Goal: Information Seeking & Learning: Learn about a topic

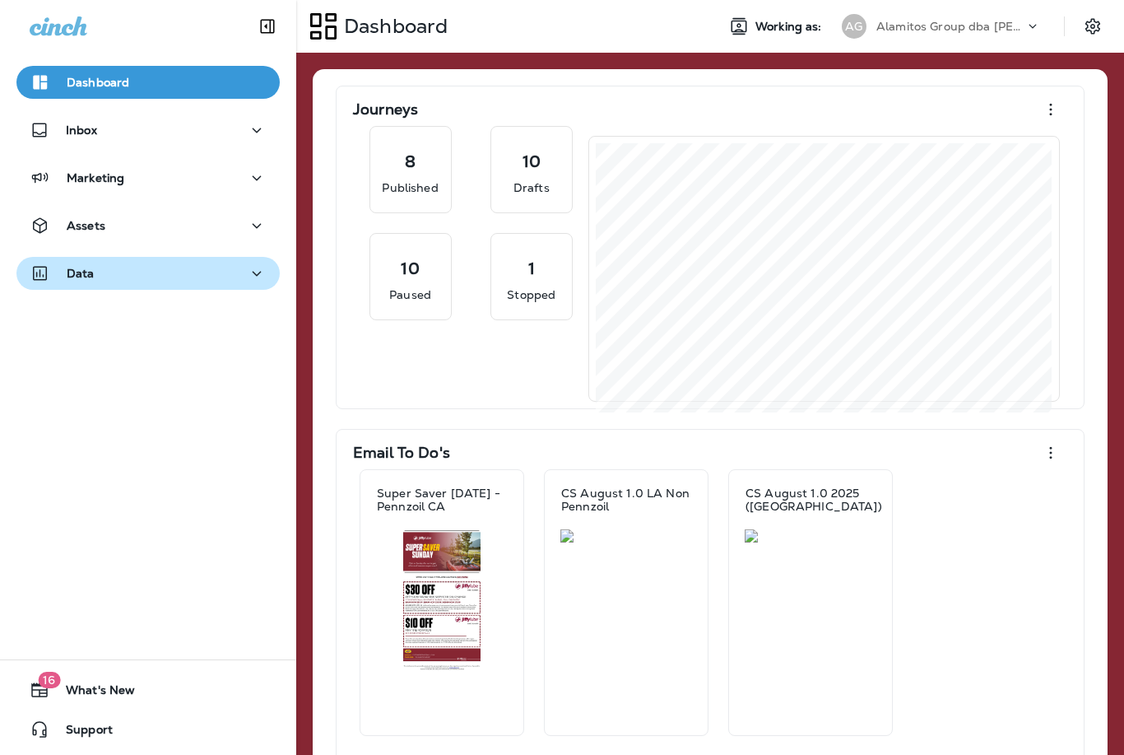
click at [165, 272] on div "Data" at bounding box center [148, 273] width 237 height 21
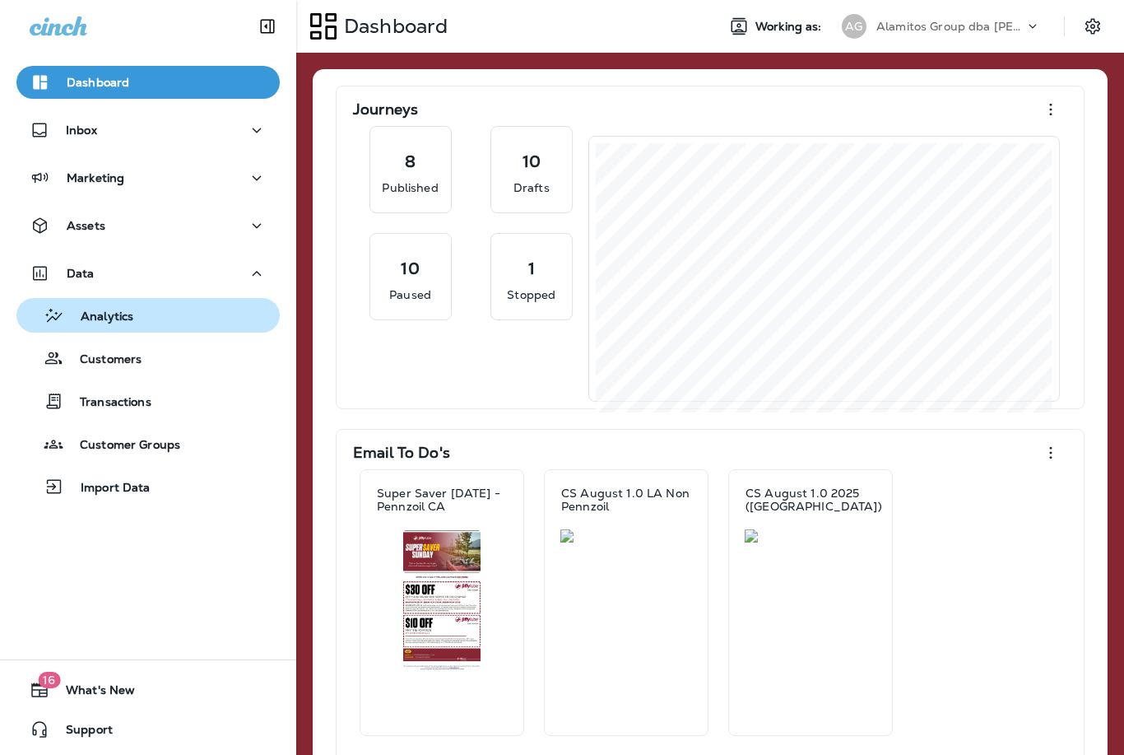
click at [128, 314] on p "Analytics" at bounding box center [98, 317] width 69 height 16
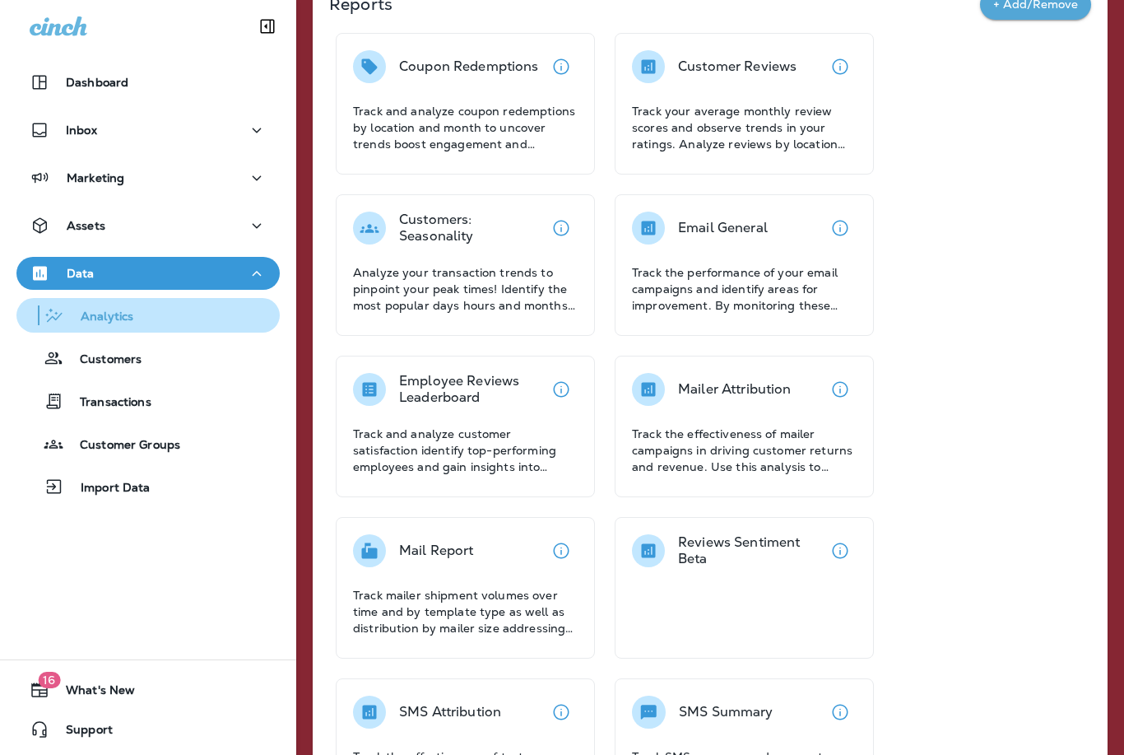
scroll to position [105, 0]
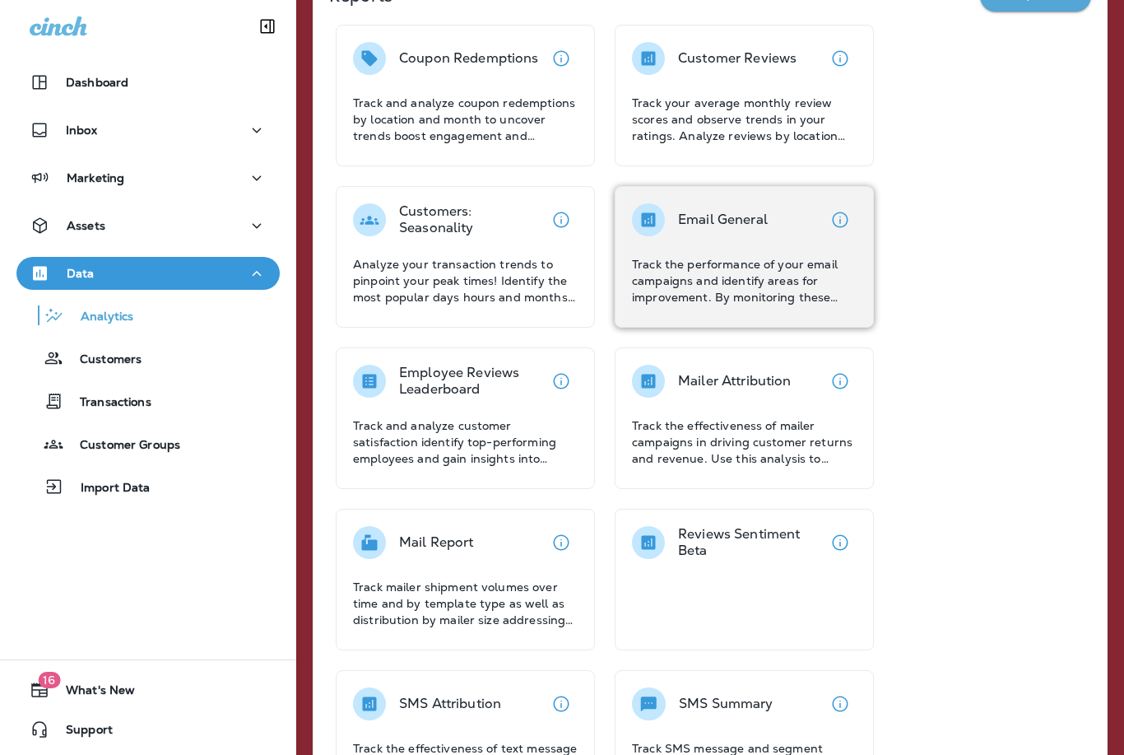
click at [765, 267] on p "Track the performance of your email campaigns and identify areas for improvemen…" at bounding box center [744, 280] width 225 height 49
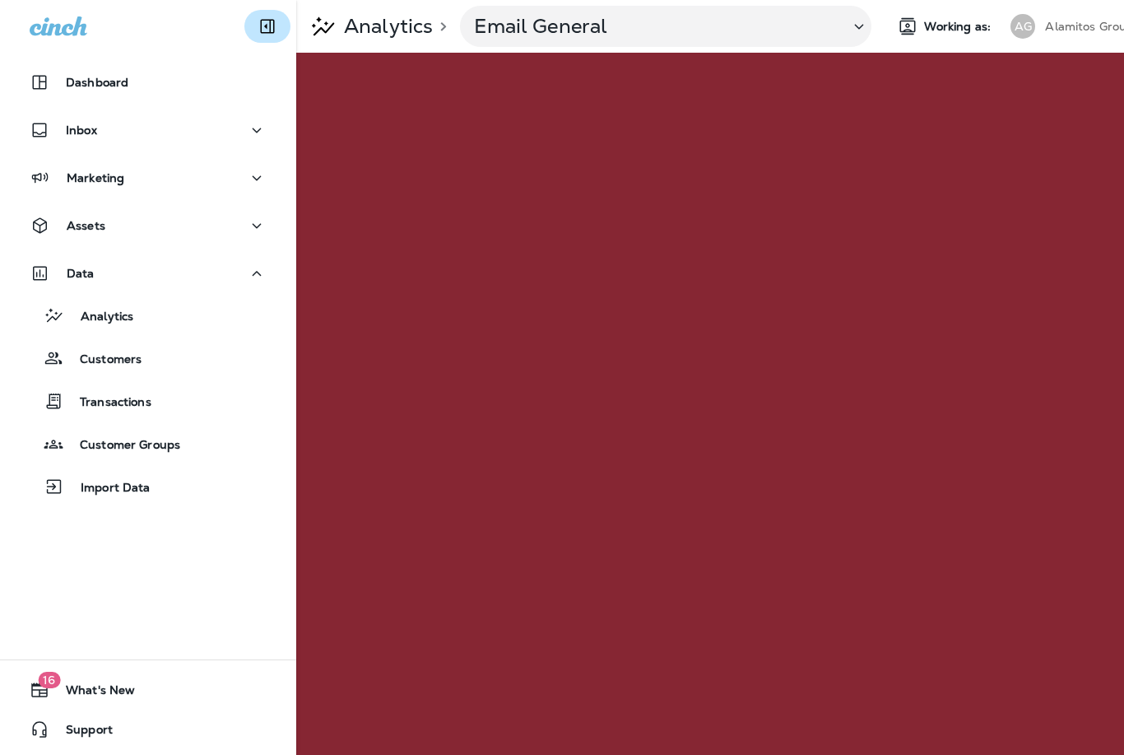
click at [265, 35] on icon "Collapse Sidebar" at bounding box center [268, 26] width 20 height 20
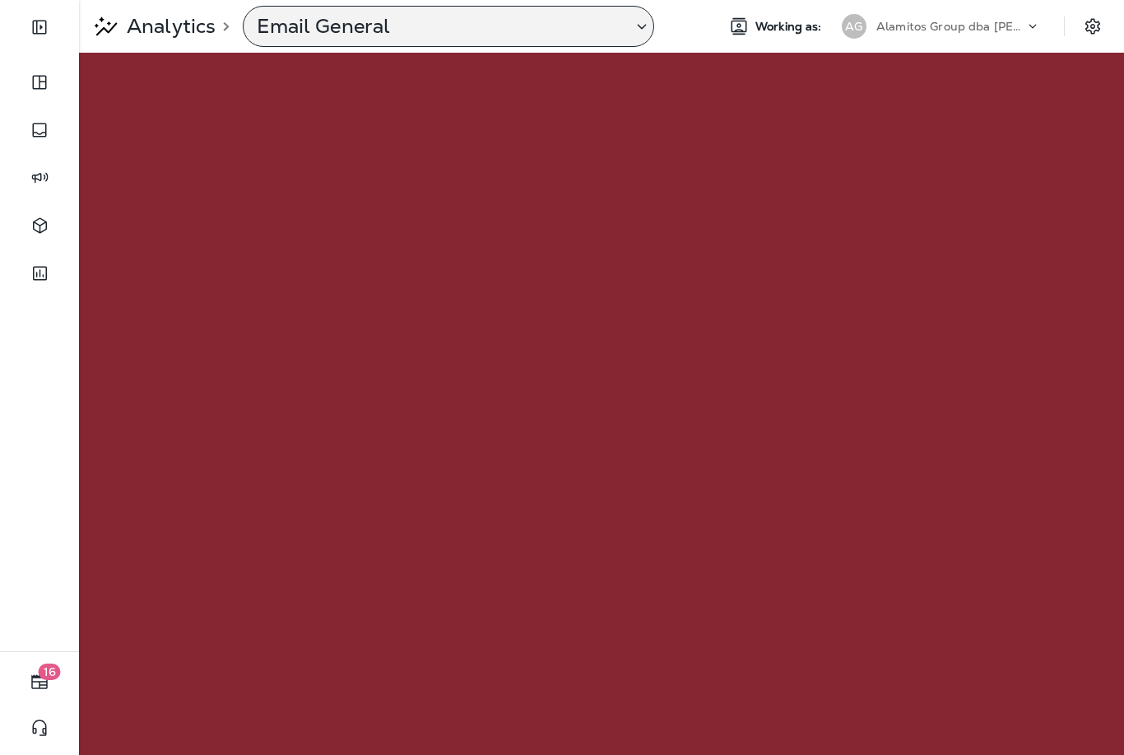
click at [635, 30] on icon at bounding box center [642, 26] width 20 height 21
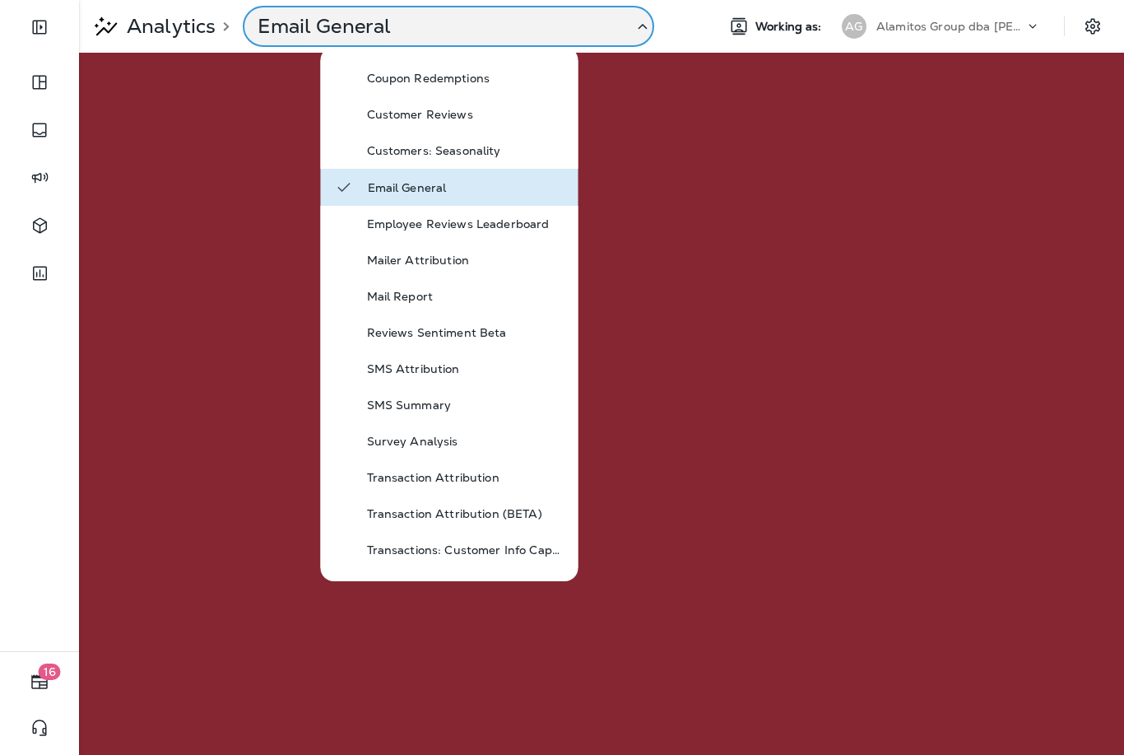
click at [411, 186] on p "Email General" at bounding box center [466, 187] width 197 height 13
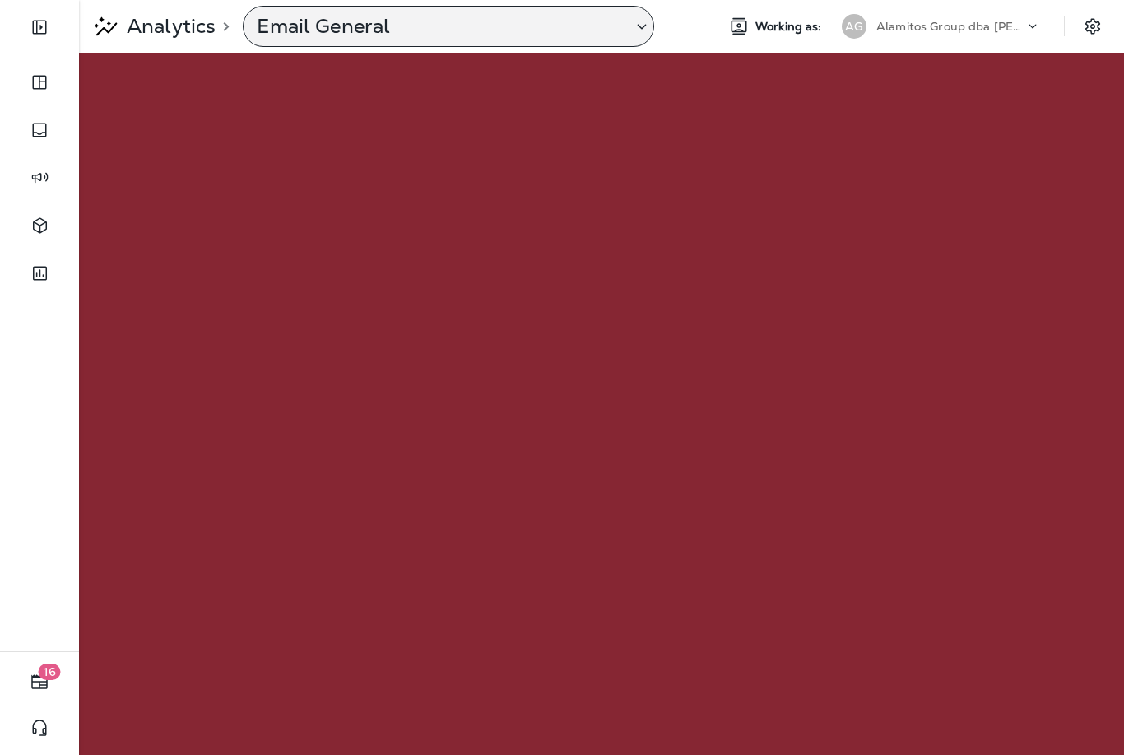
click at [1029, 30] on icon at bounding box center [1033, 26] width 16 height 16
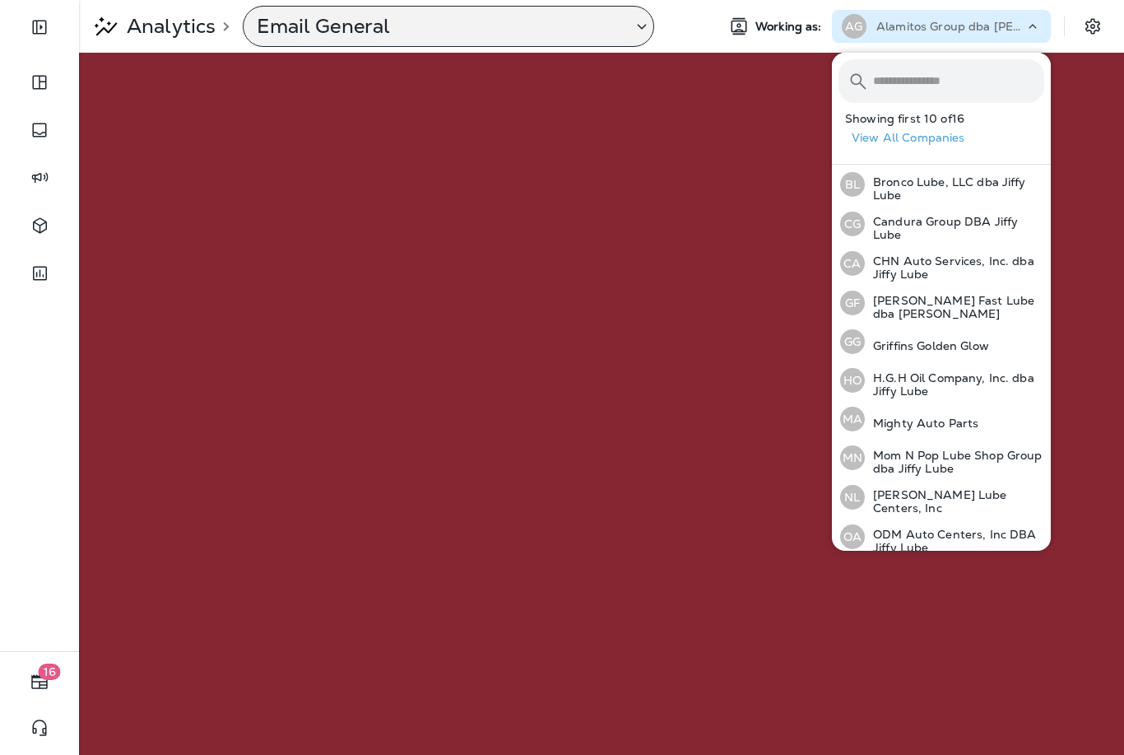
scroll to position [124, 0]
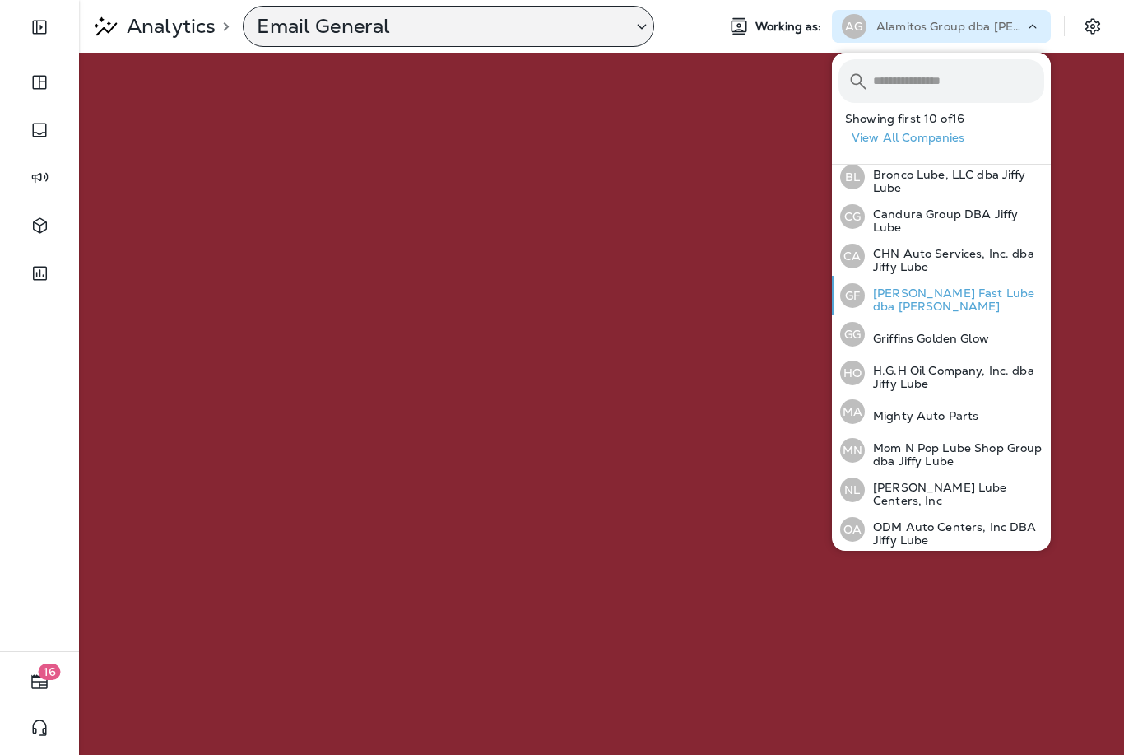
click at [964, 295] on p "[PERSON_NAME] Fast Lube dba [PERSON_NAME]" at bounding box center [954, 299] width 179 height 26
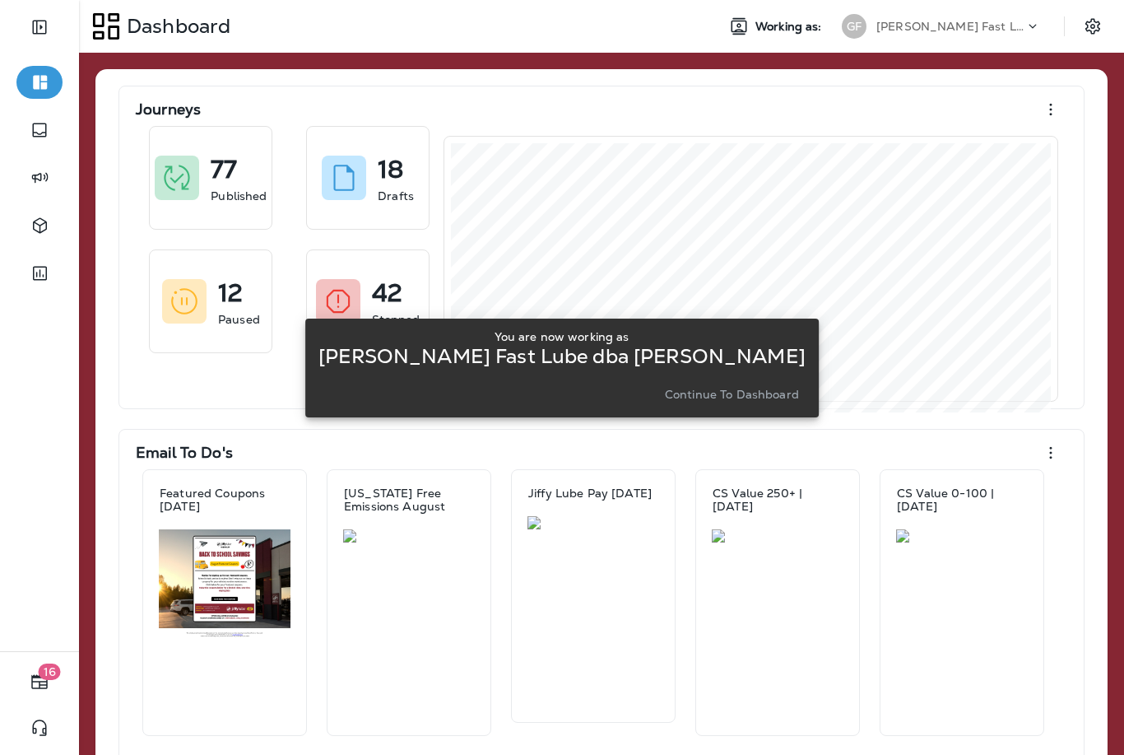
click at [730, 402] on button "Continue to Dashboard" at bounding box center [731, 394] width 147 height 23
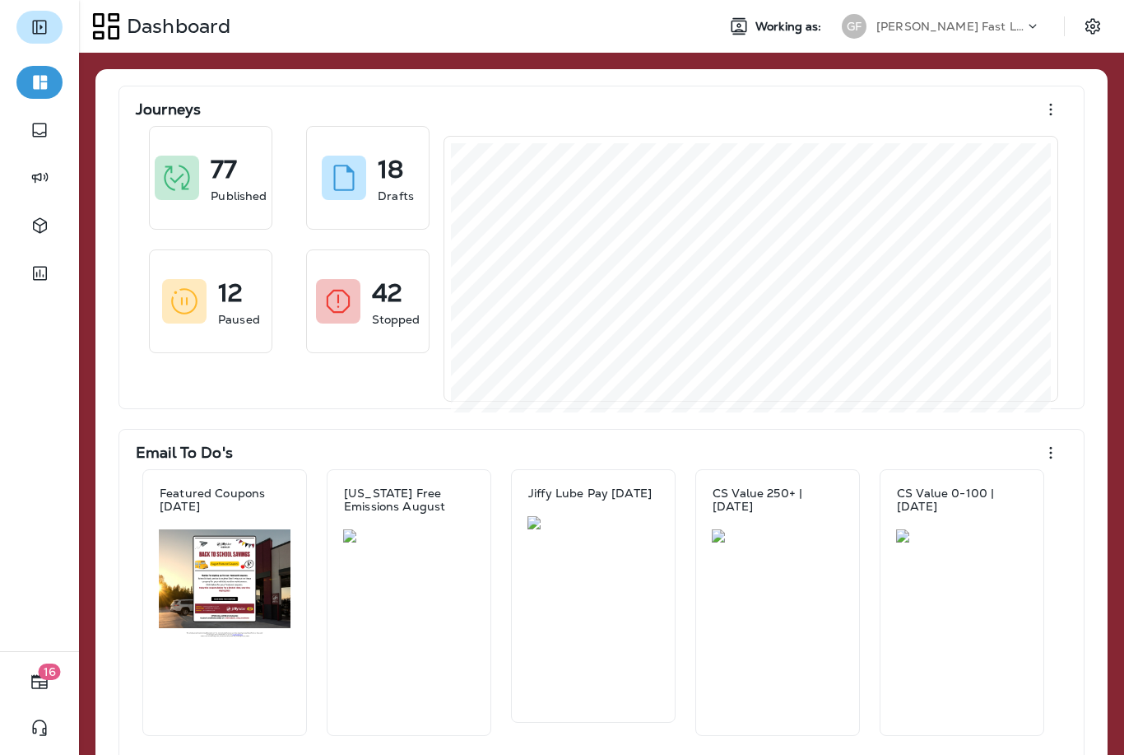
click at [49, 29] on icon "Expand Sidebar" at bounding box center [40, 27] width 20 height 20
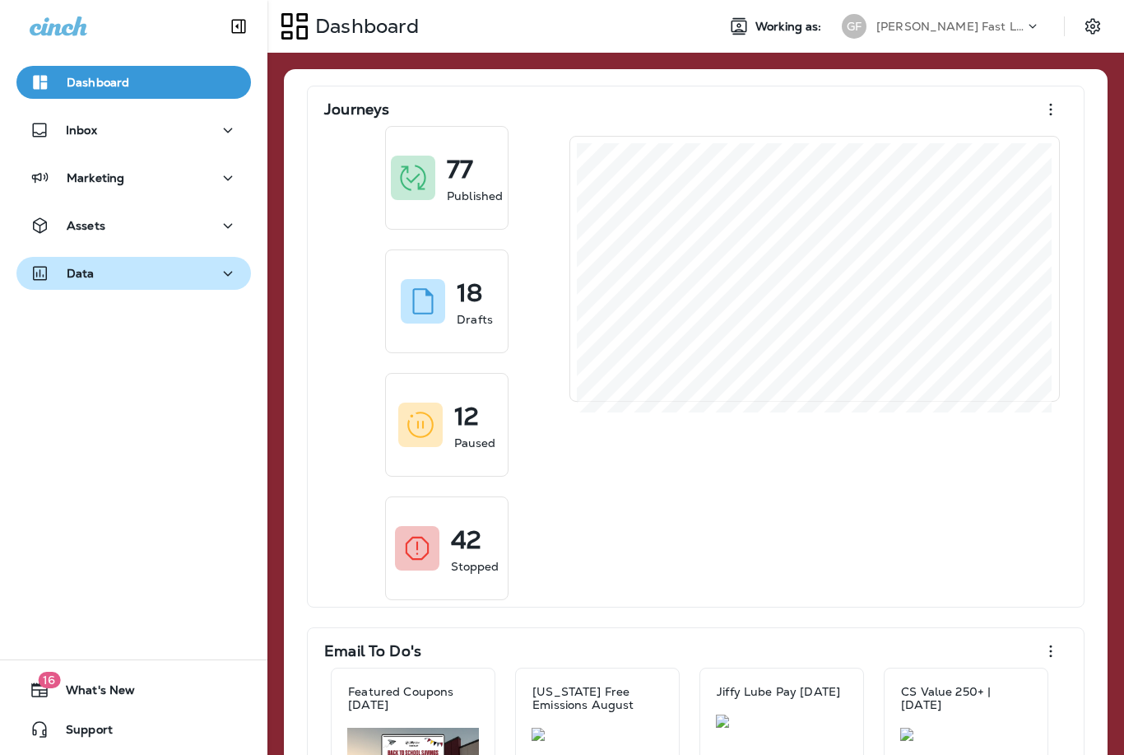
click at [82, 274] on p "Data" at bounding box center [81, 273] width 28 height 13
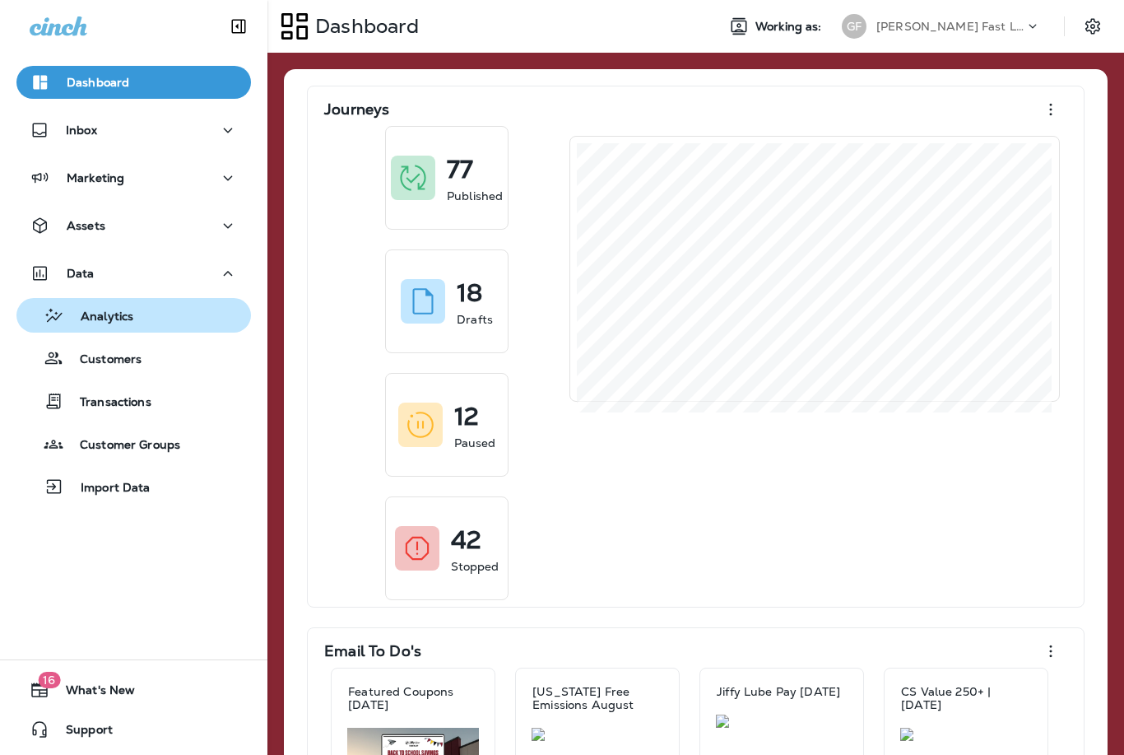
click at [98, 317] on p "Analytics" at bounding box center [98, 317] width 69 height 16
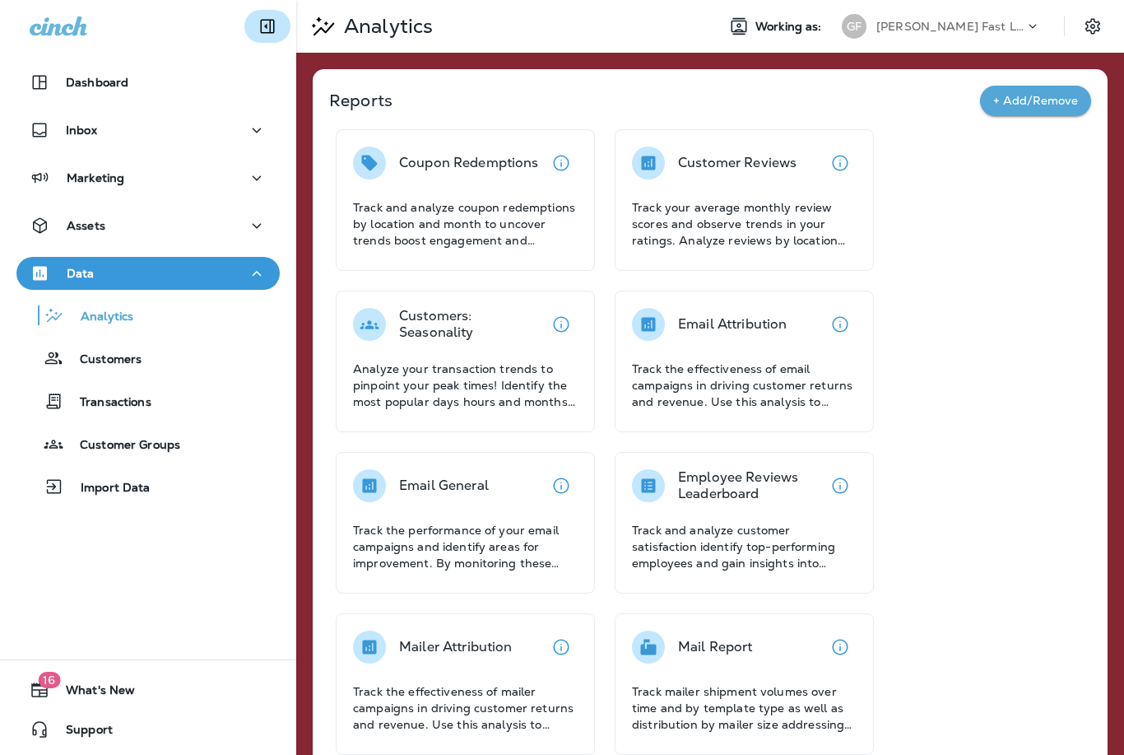
click at [266, 28] on icon "Collapse Sidebar" at bounding box center [268, 27] width 14 height 14
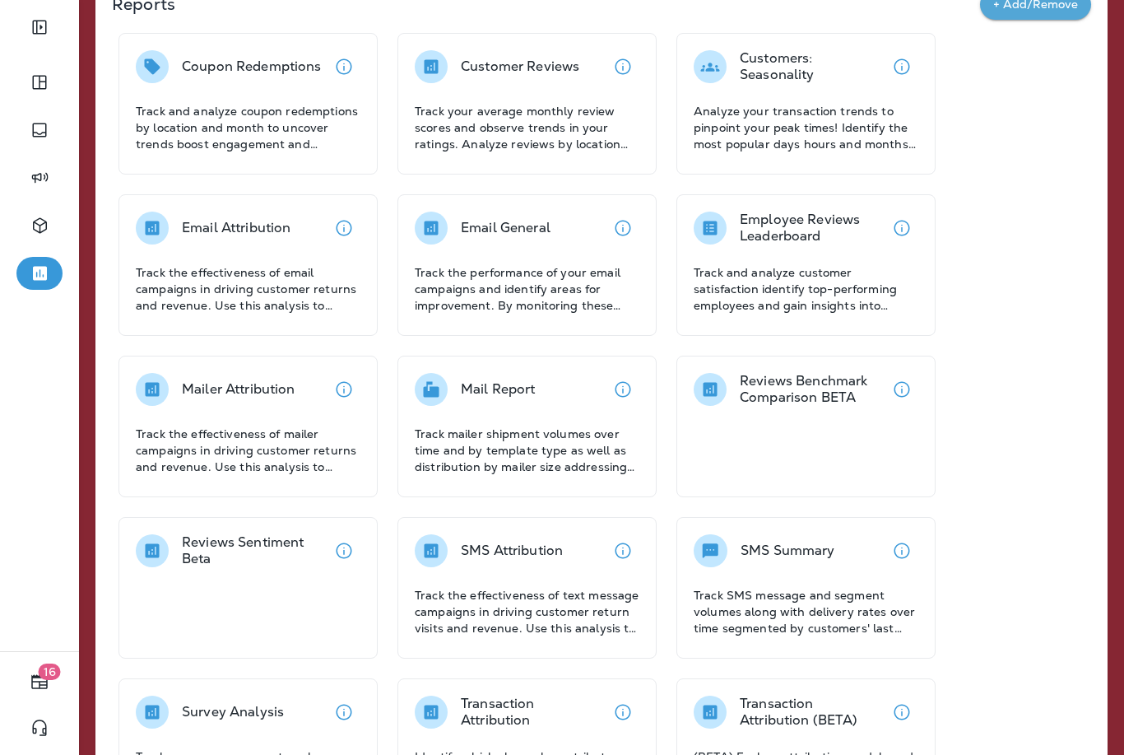
scroll to position [95, 0]
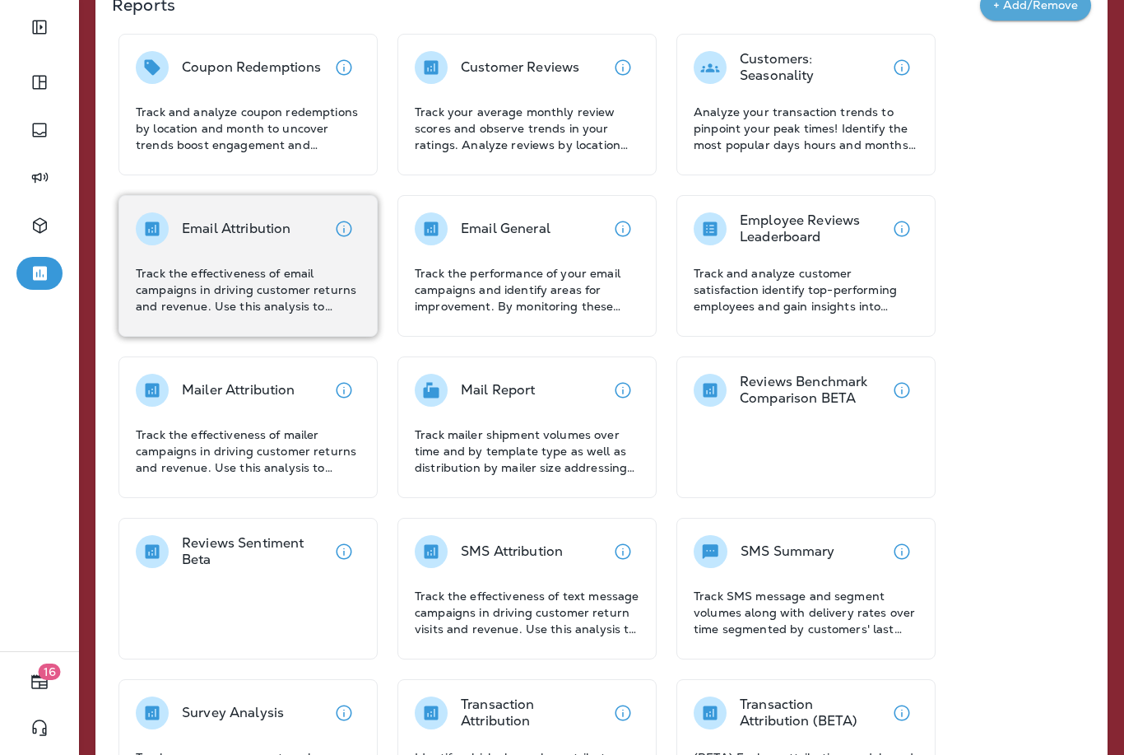
click at [276, 276] on p "Track the effectiveness of email campaigns in driving customer returns and reve…" at bounding box center [248, 289] width 225 height 49
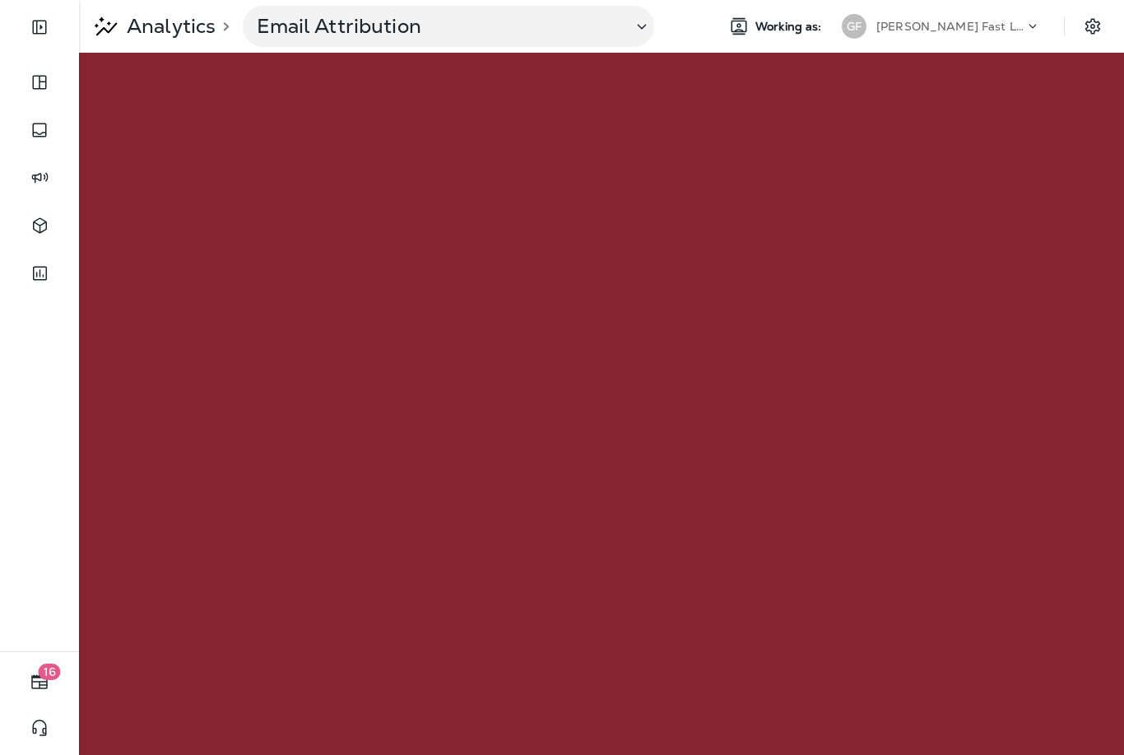
click at [172, 32] on p "Analytics" at bounding box center [167, 26] width 95 height 25
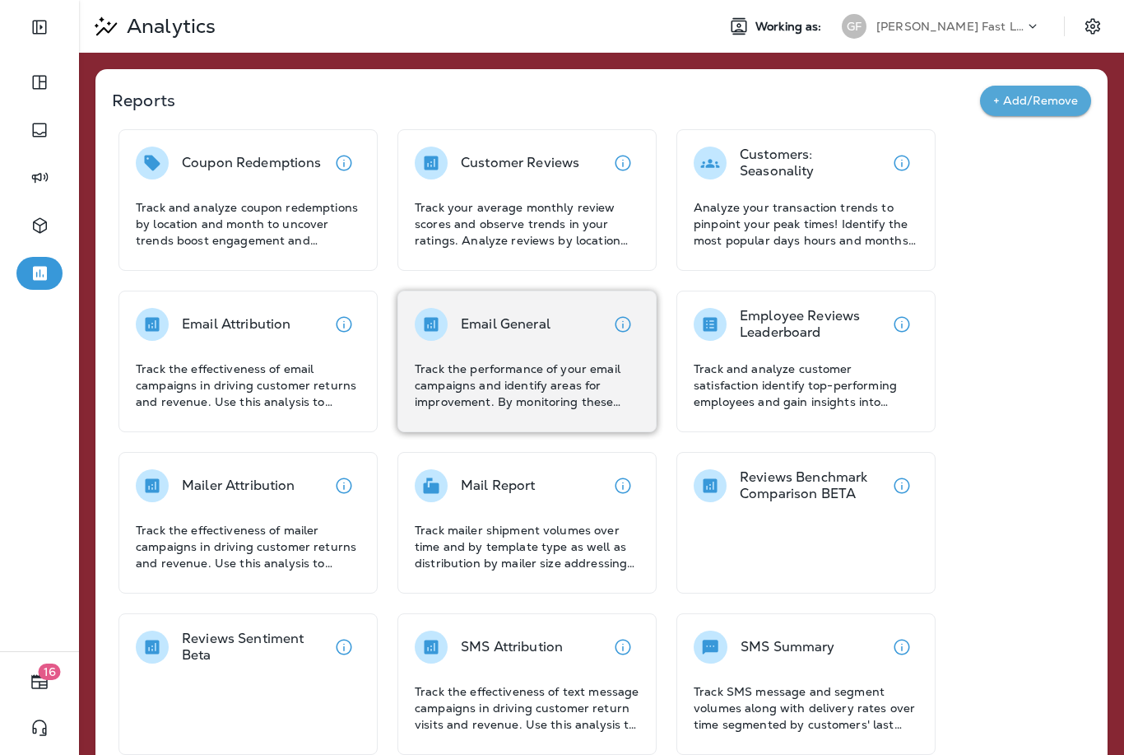
click at [531, 356] on div "Email General Track the performance of your email campaigns and identify areas …" at bounding box center [527, 359] width 225 height 102
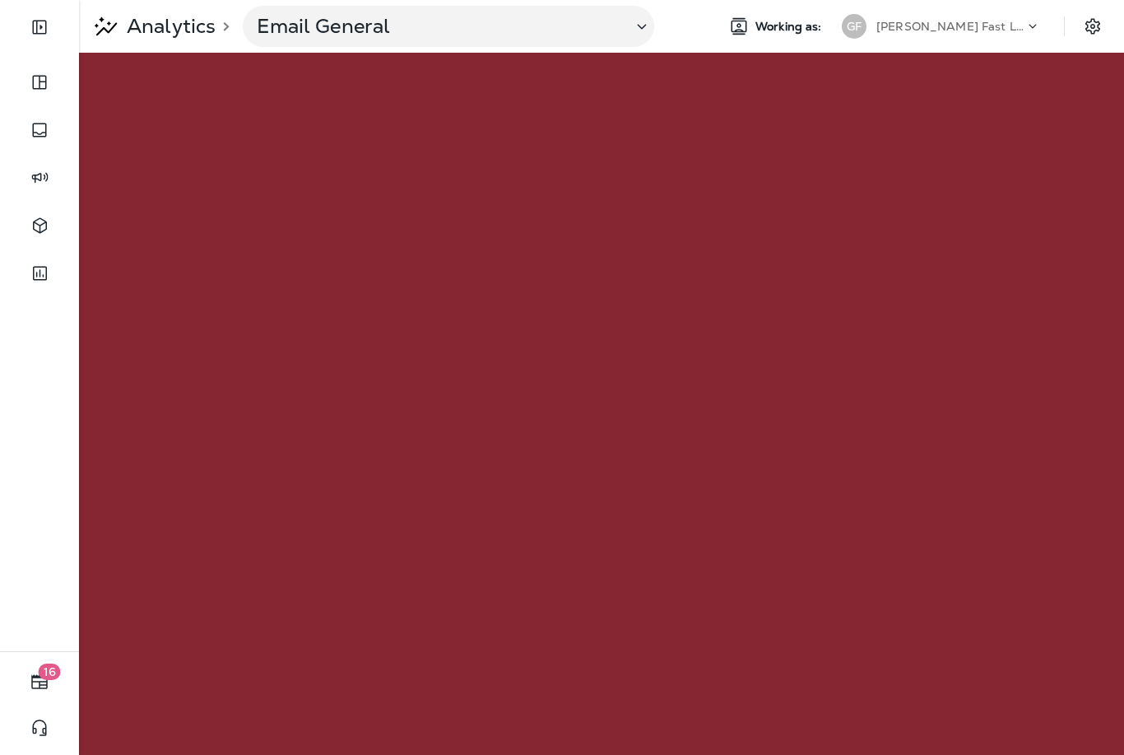
click at [172, 27] on p "Analytics" at bounding box center [167, 26] width 95 height 25
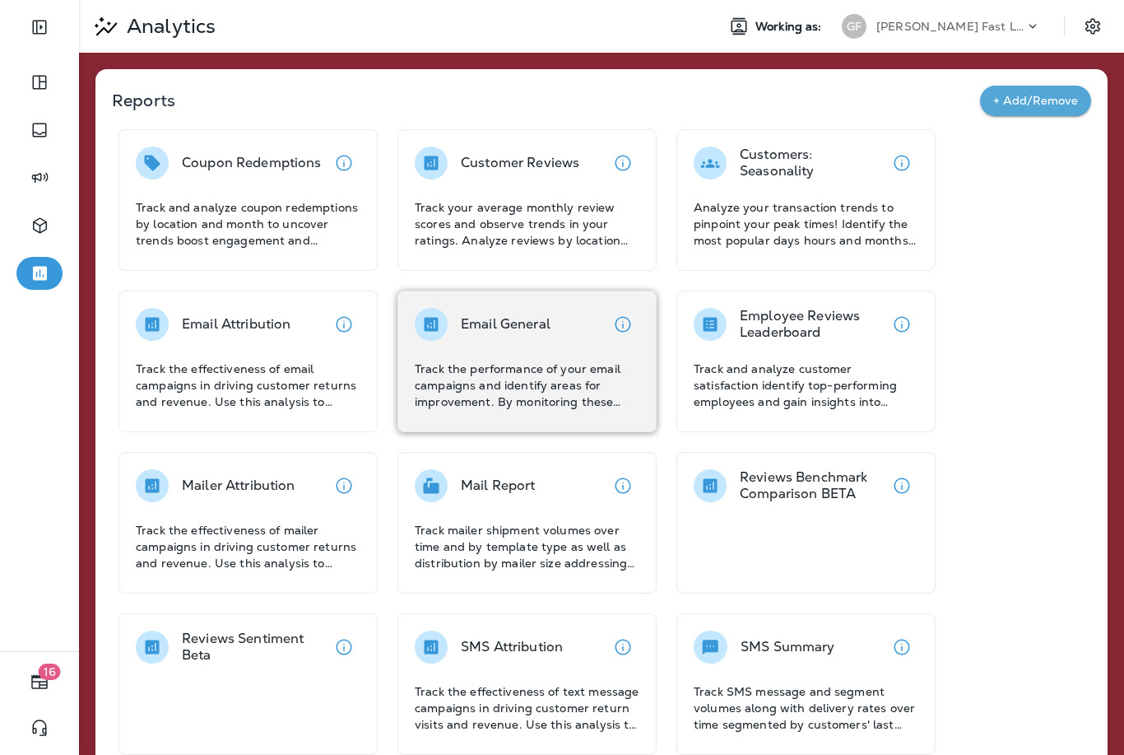
click at [529, 367] on p "Track the performance of your email campaigns and identify areas for improvemen…" at bounding box center [527, 384] width 225 height 49
